Goal: Task Accomplishment & Management: Complete application form

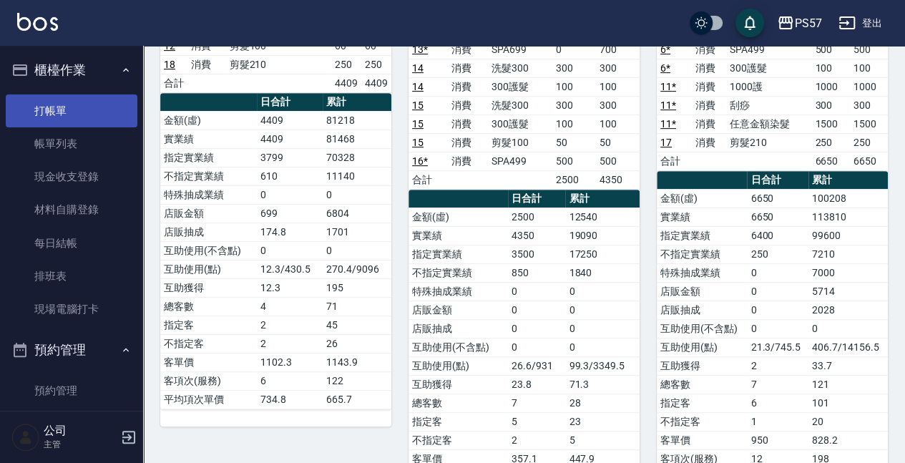
click at [57, 107] on link "打帳單" at bounding box center [72, 110] width 132 height 33
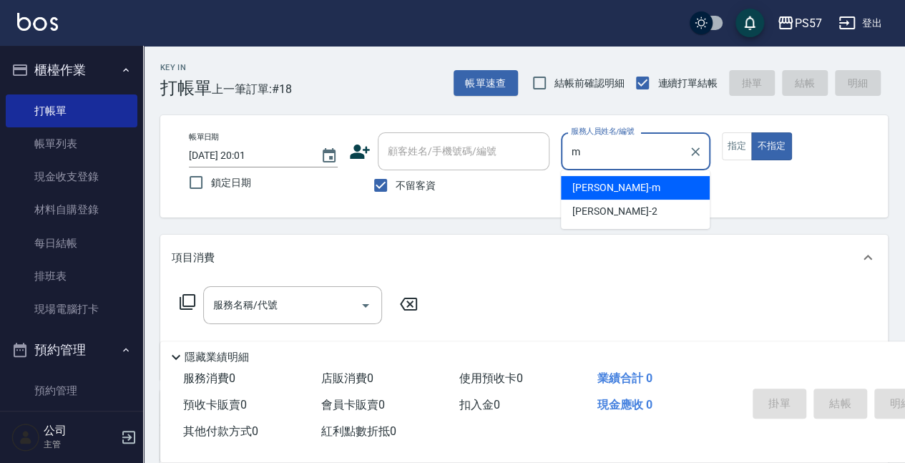
type input "[PERSON_NAME]-m"
type button "false"
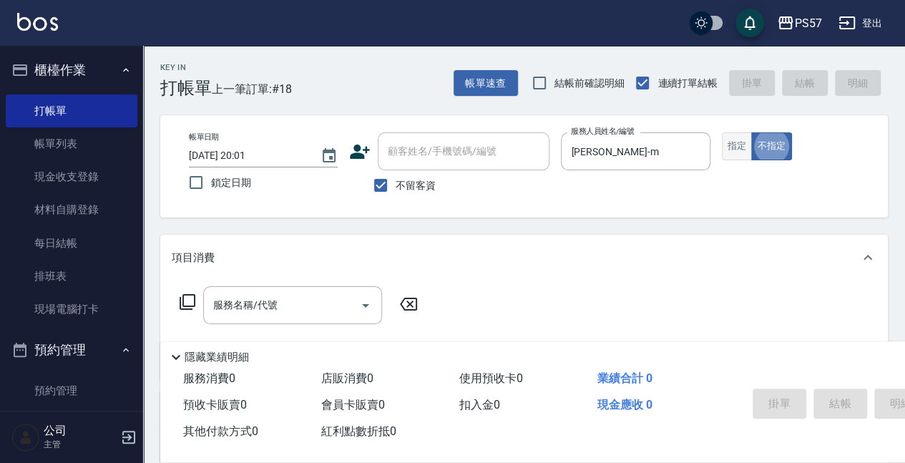
click at [738, 147] on button "指定" at bounding box center [737, 146] width 31 height 28
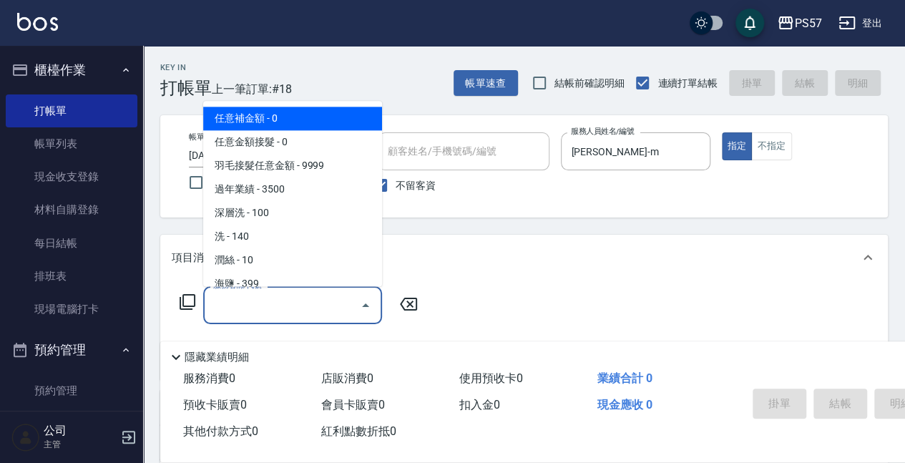
click at [268, 293] on input "服務名稱/代號" at bounding box center [282, 305] width 145 height 25
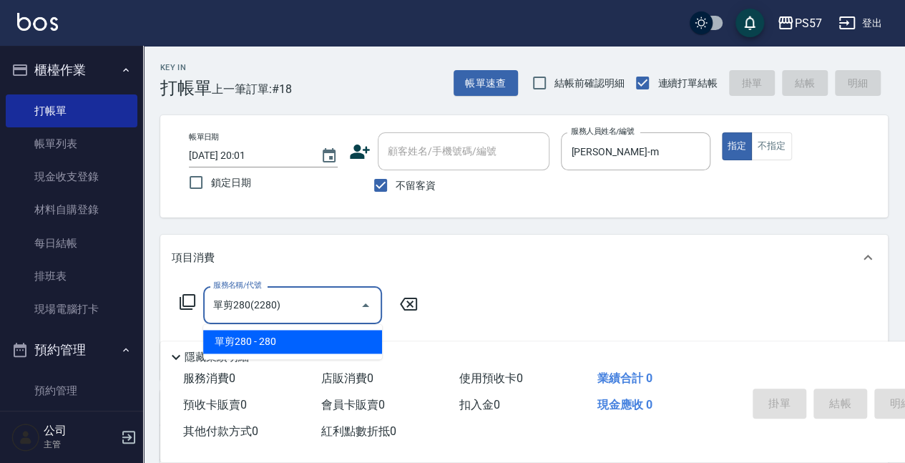
type input "單剪280(2280)"
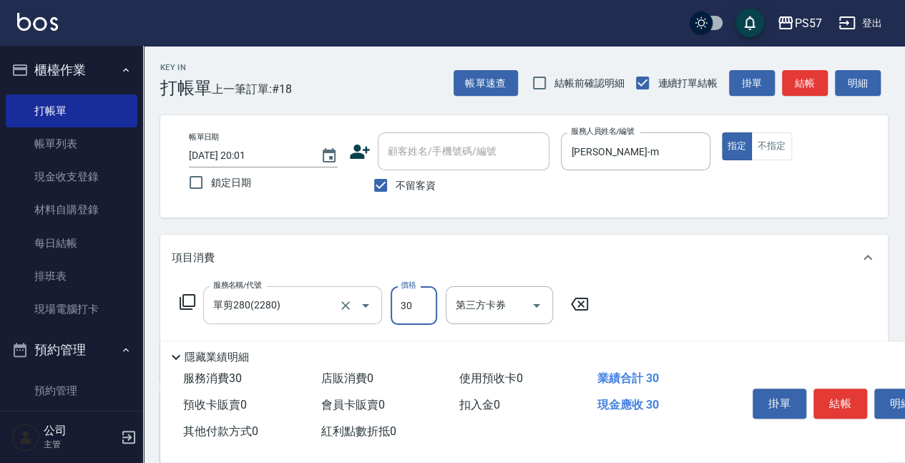
type input "300"
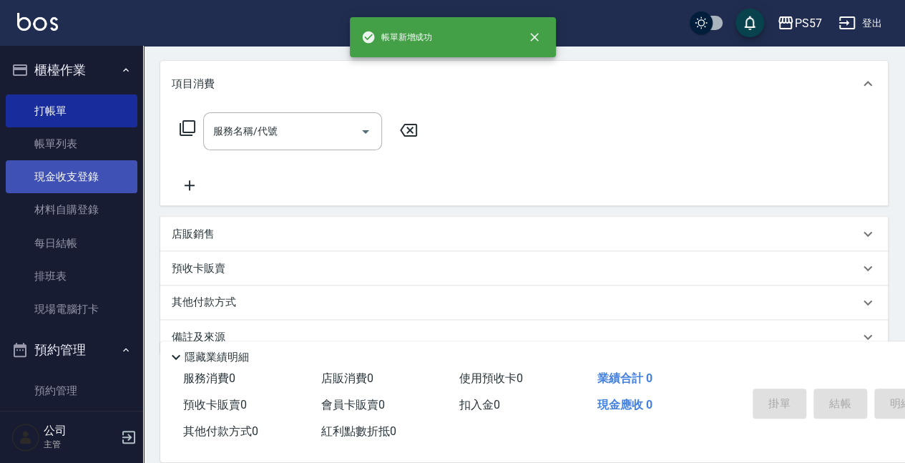
scroll to position [190, 0]
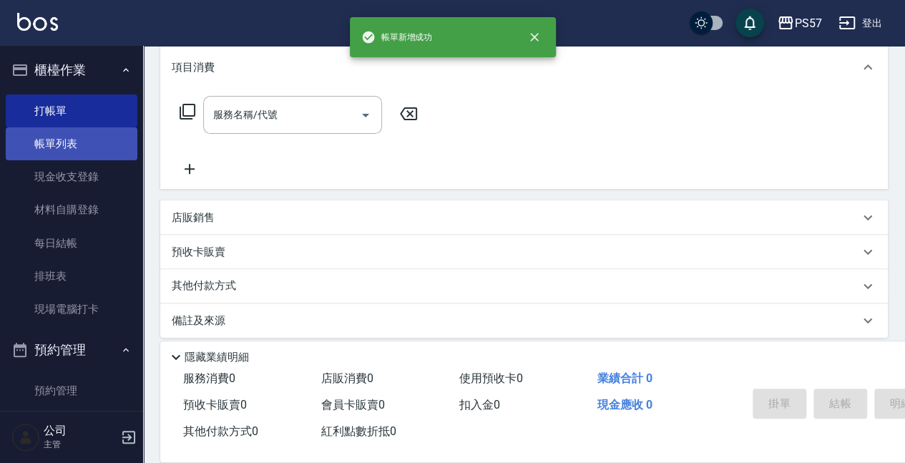
click at [77, 151] on link "帳單列表" at bounding box center [72, 143] width 132 height 33
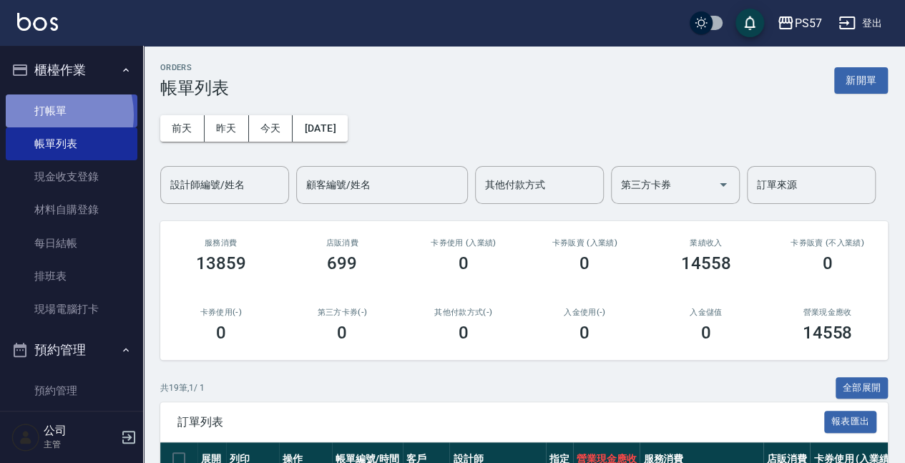
click at [44, 114] on link "打帳單" at bounding box center [72, 110] width 132 height 33
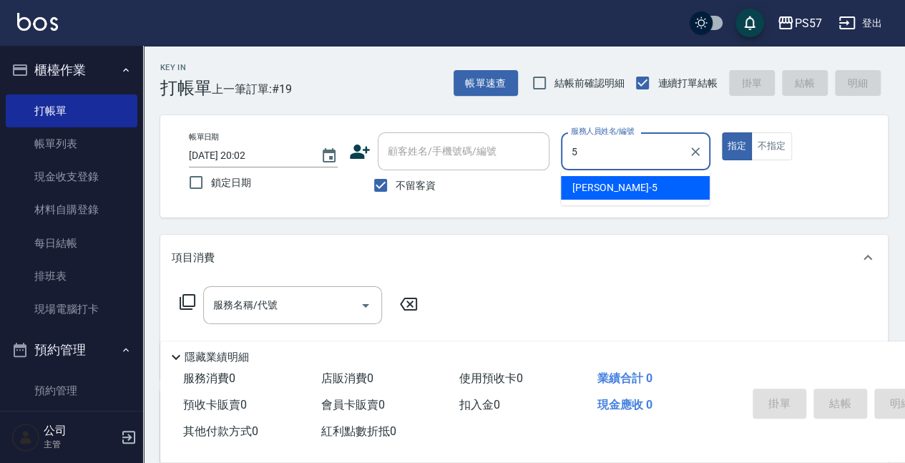
type input "[PERSON_NAME]5"
type button "true"
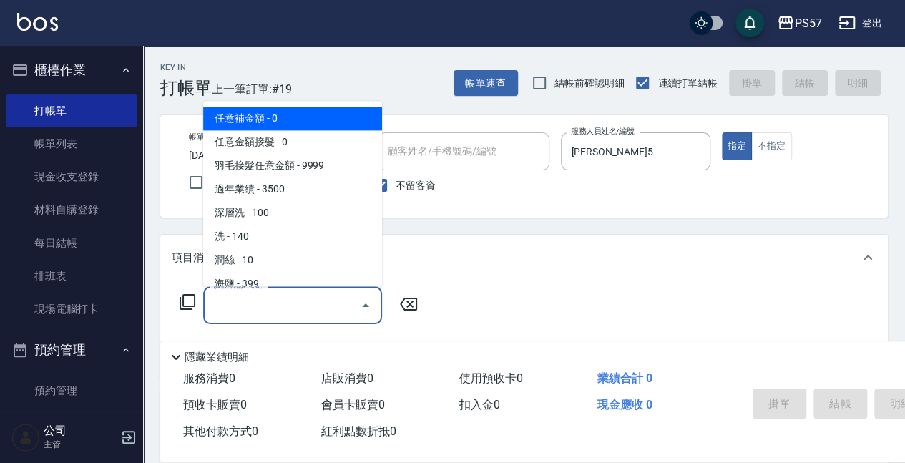
click at [225, 301] on input "服務名稱/代號" at bounding box center [282, 305] width 145 height 25
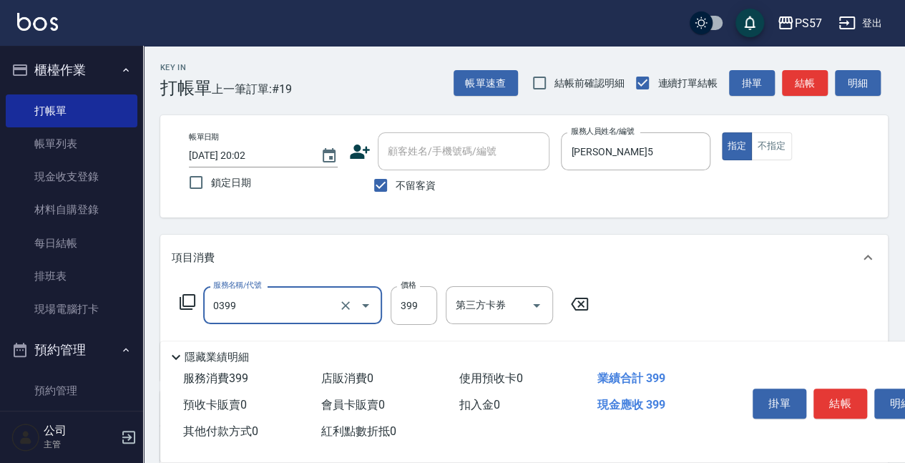
type input "SPA399(0399)"
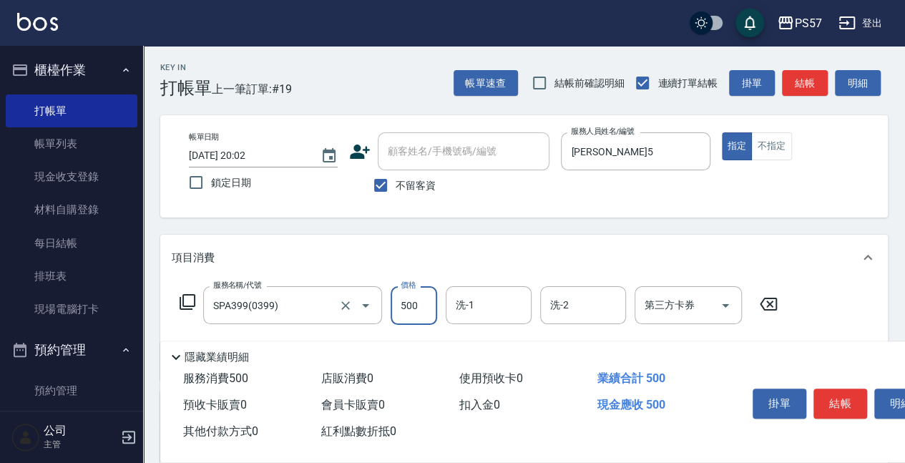
type input "500"
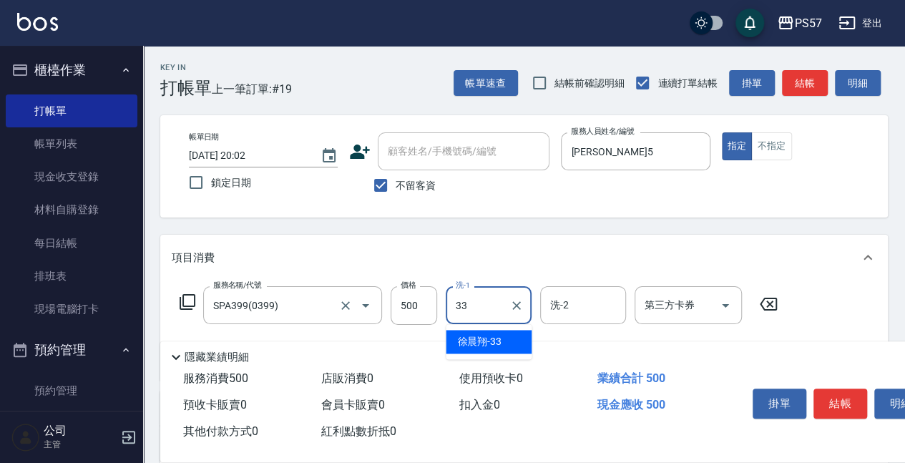
type input "[PERSON_NAME]-33"
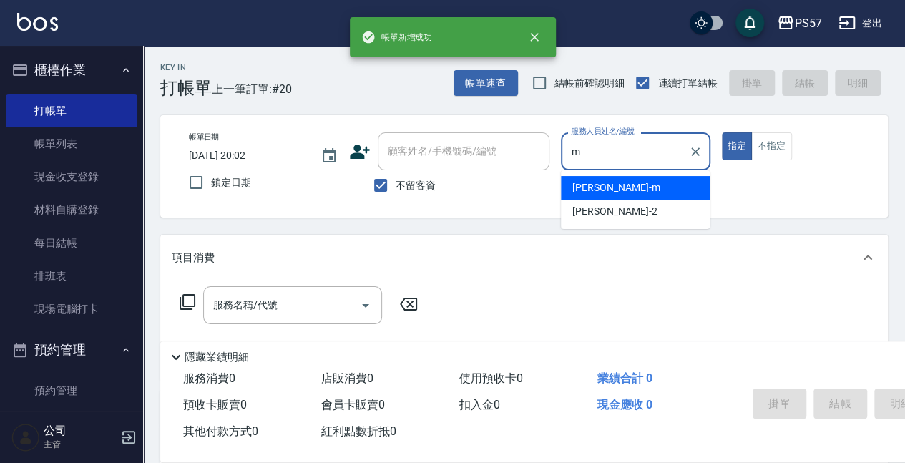
type input "[PERSON_NAME]-m"
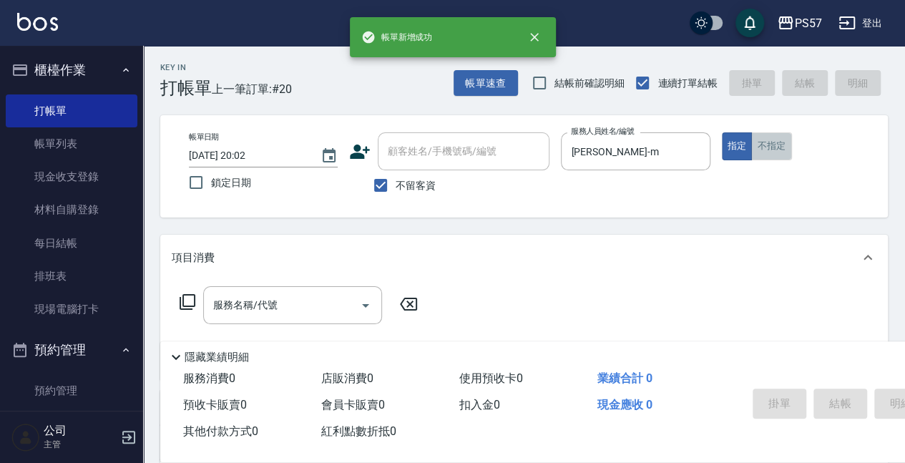
click at [787, 136] on button "不指定" at bounding box center [772, 146] width 40 height 28
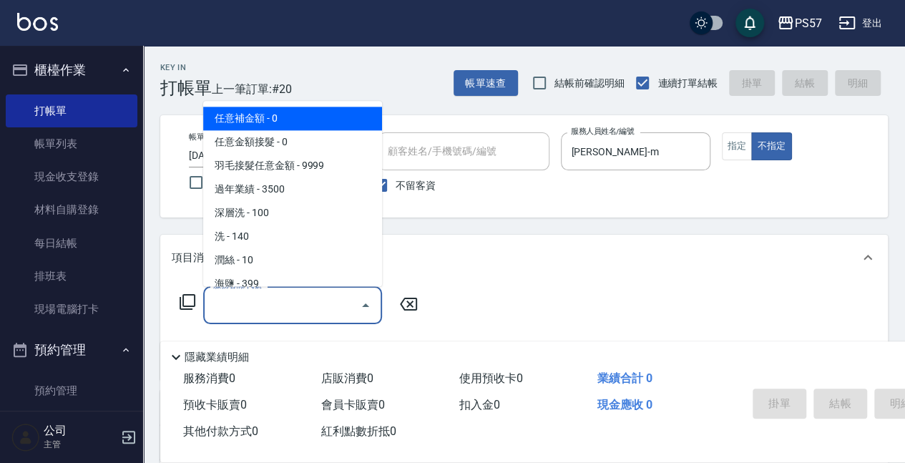
click at [288, 318] on input "服務名稱/代號" at bounding box center [282, 305] width 145 height 25
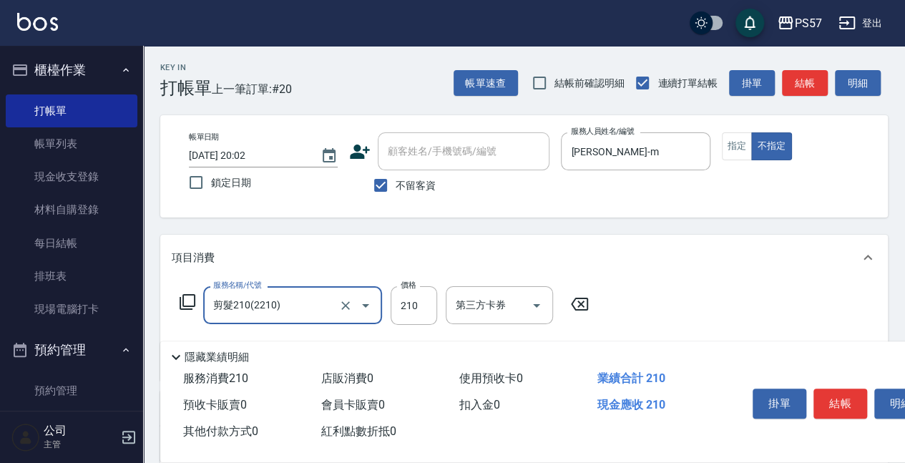
type input "剪髮210(2210)"
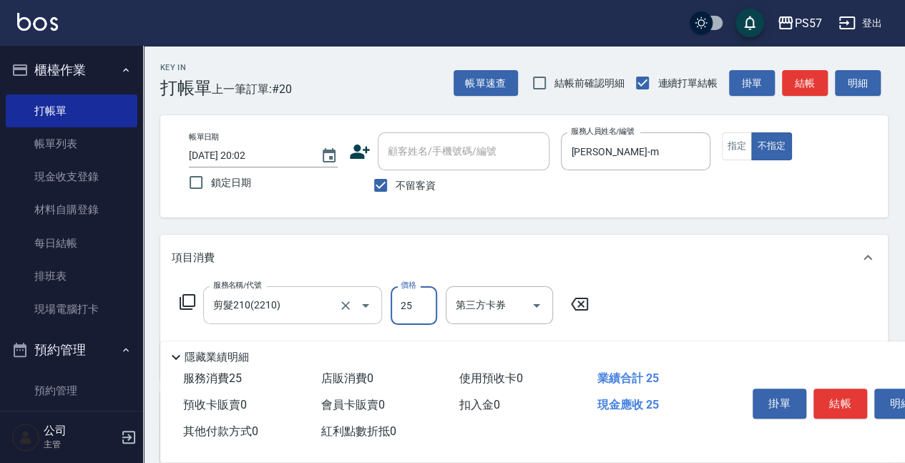
type input "250"
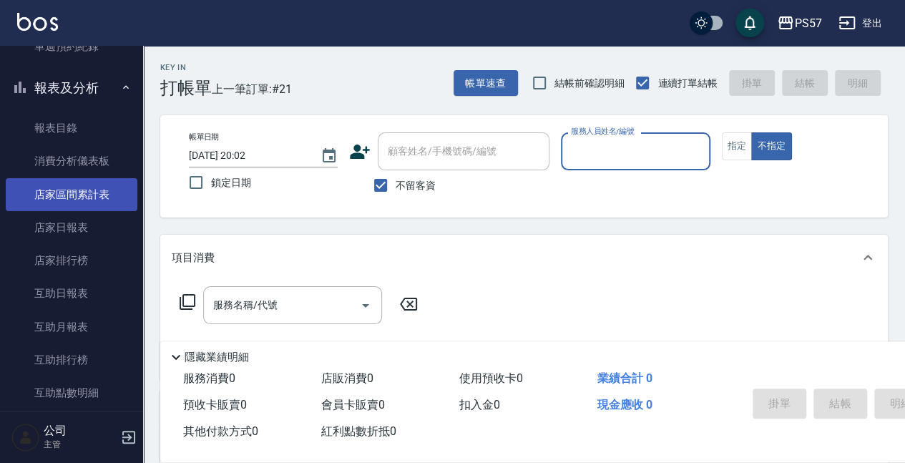
scroll to position [573, 0]
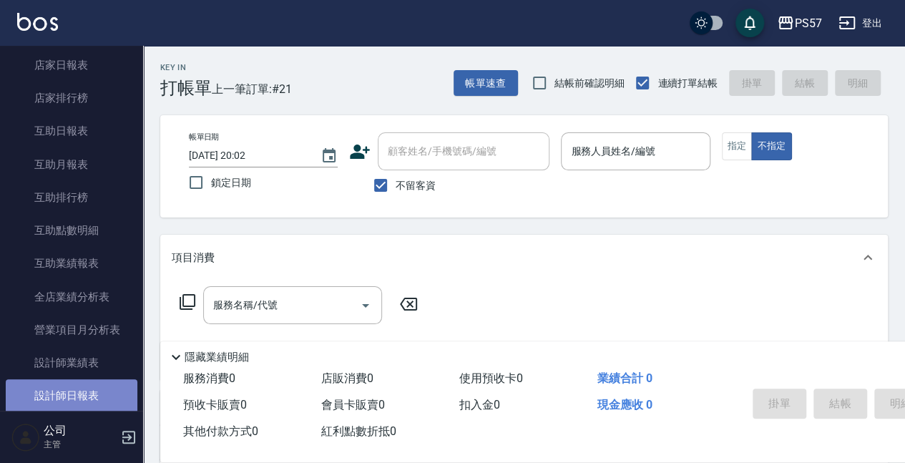
click at [80, 391] on link "設計師日報表" at bounding box center [72, 395] width 132 height 33
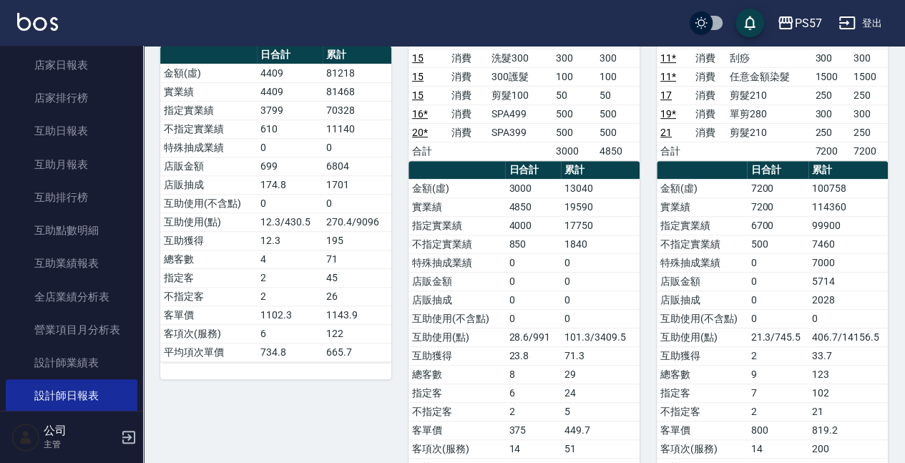
scroll to position [334, 0]
click at [741, 235] on td "不指定實業績" at bounding box center [702, 244] width 90 height 19
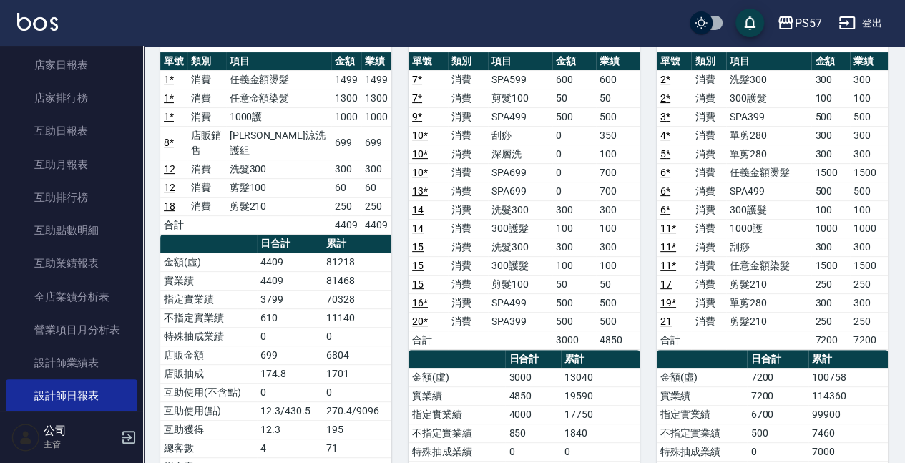
scroll to position [0, 0]
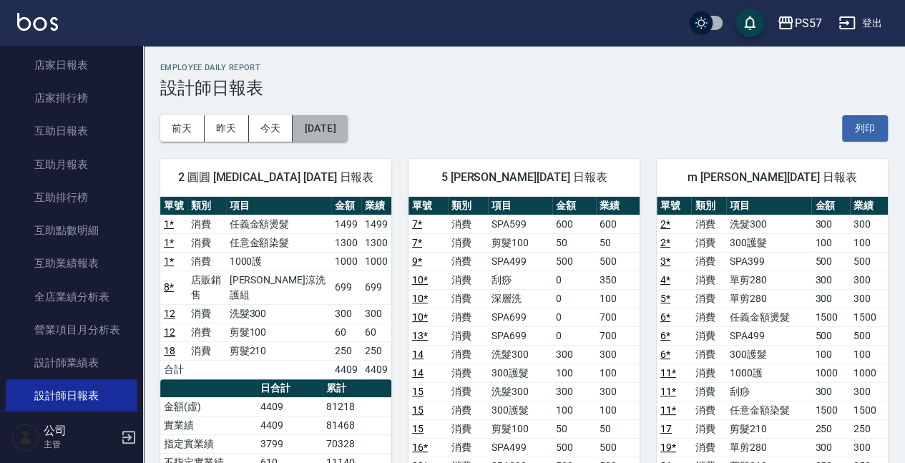
click at [341, 137] on button "[DATE]" at bounding box center [320, 128] width 54 height 26
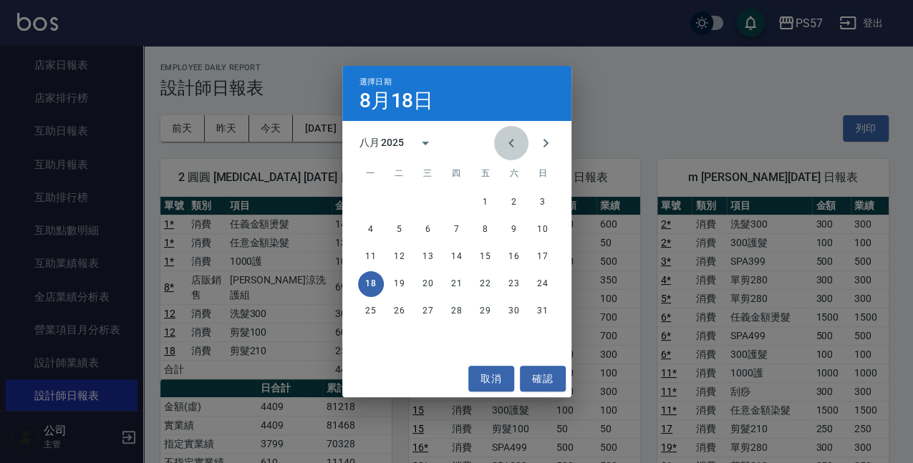
click at [510, 145] on icon "Previous month" at bounding box center [510, 143] width 17 height 17
click at [492, 261] on button "18" at bounding box center [485, 257] width 26 height 26
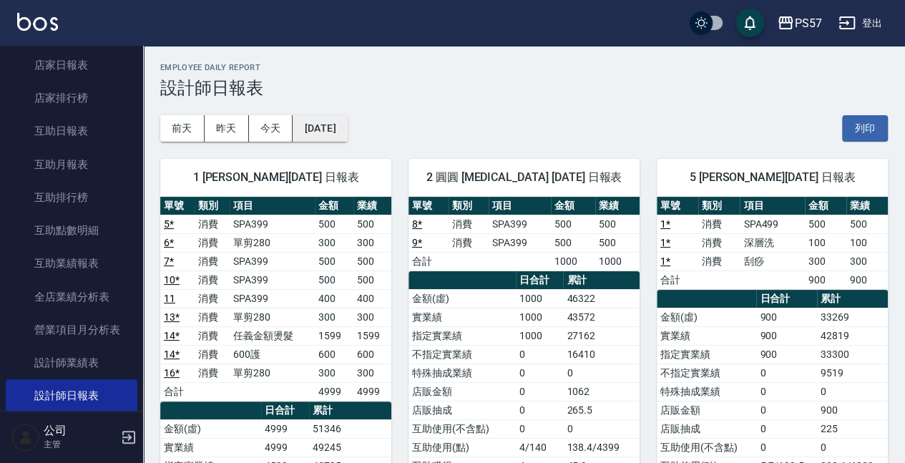
click at [309, 125] on button "[DATE]" at bounding box center [320, 128] width 54 height 26
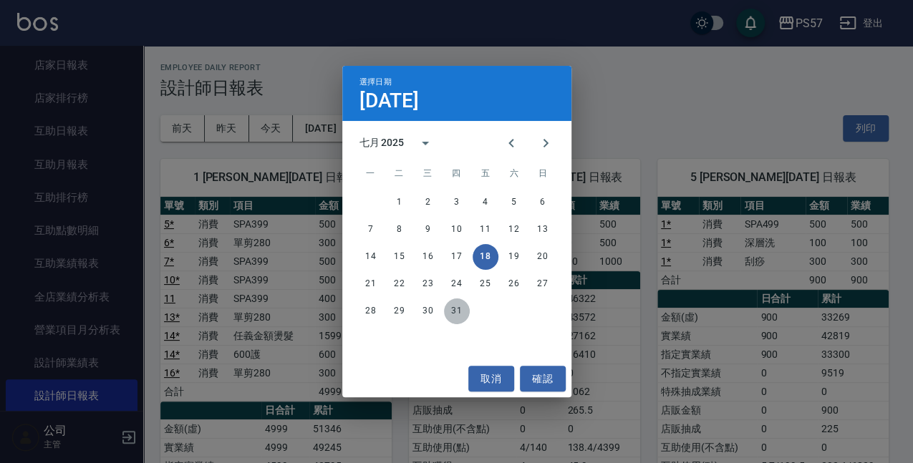
click at [452, 315] on button "31" at bounding box center [457, 311] width 26 height 26
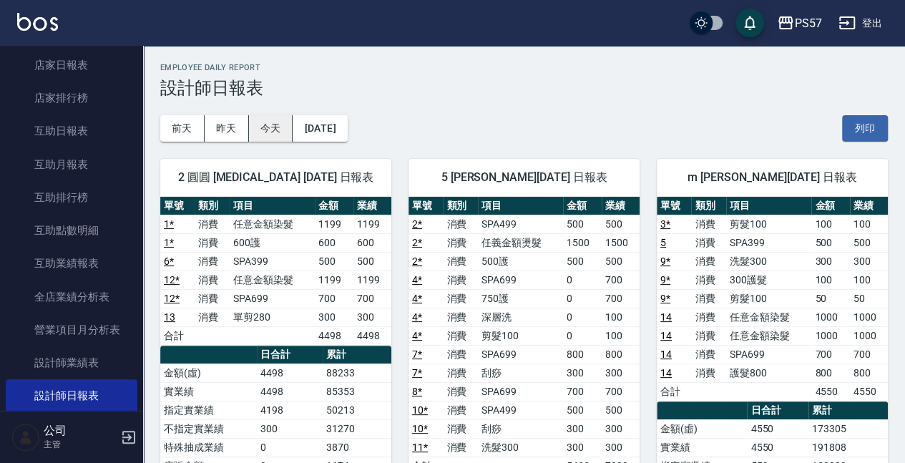
click at [269, 130] on button "今天" at bounding box center [271, 128] width 44 height 26
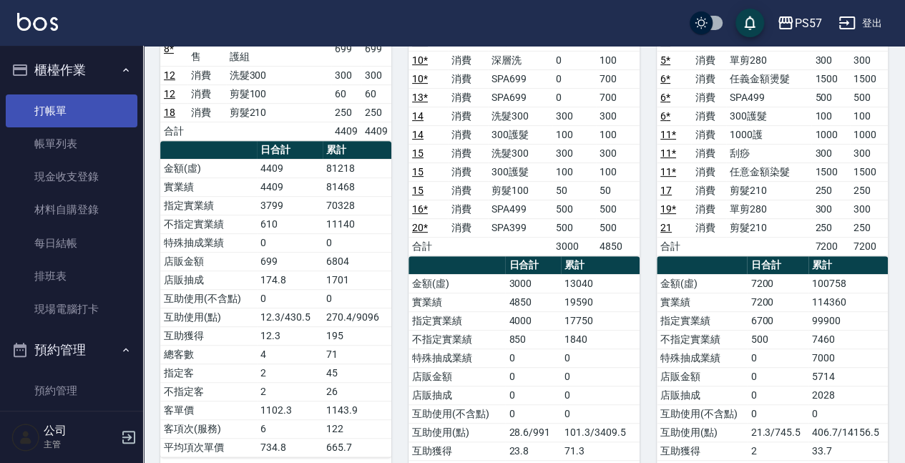
click at [99, 117] on link "打帳單" at bounding box center [72, 110] width 132 height 33
